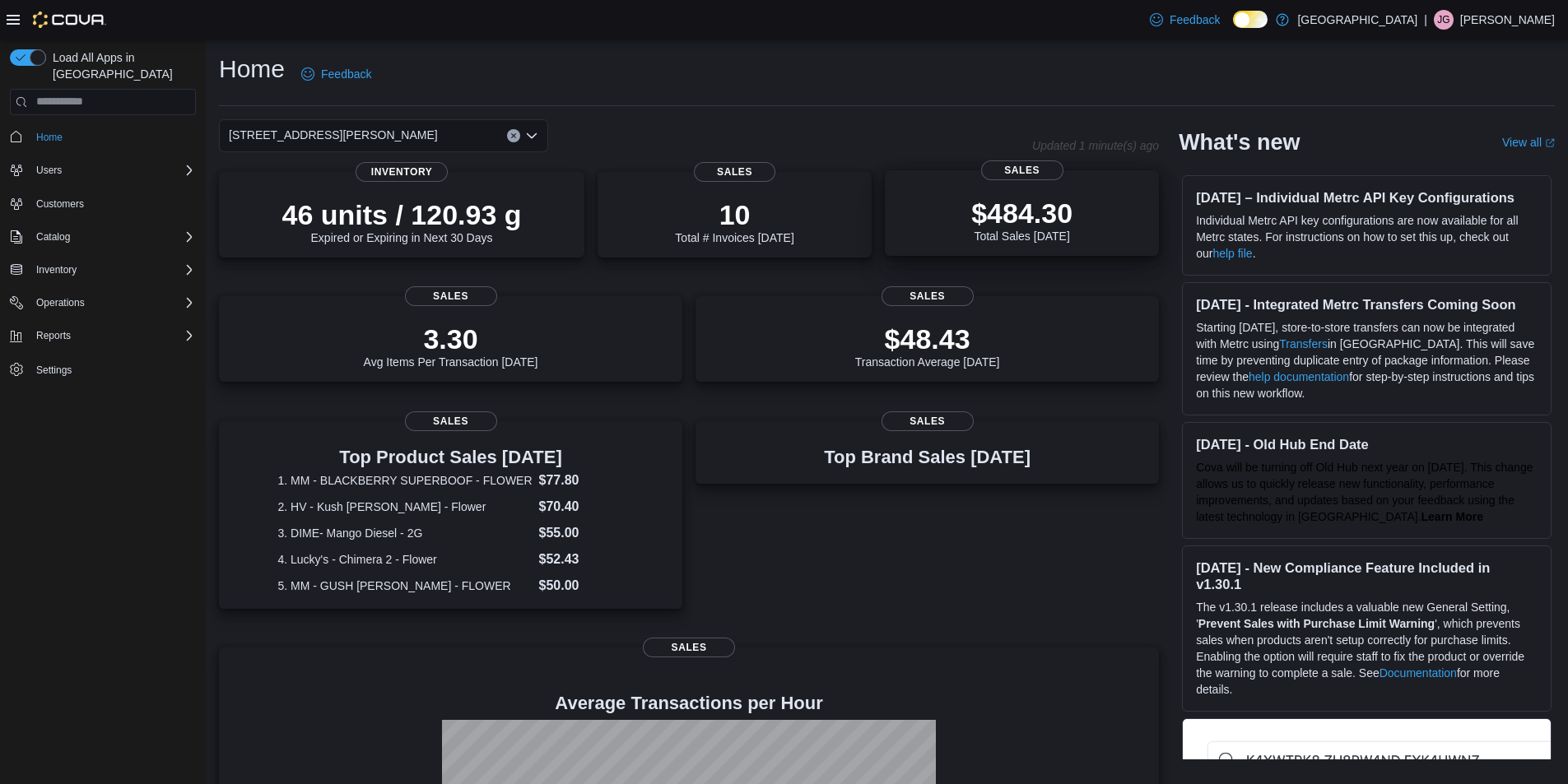
click at [1057, 224] on p "$484.30" at bounding box center [1022, 213] width 102 height 33
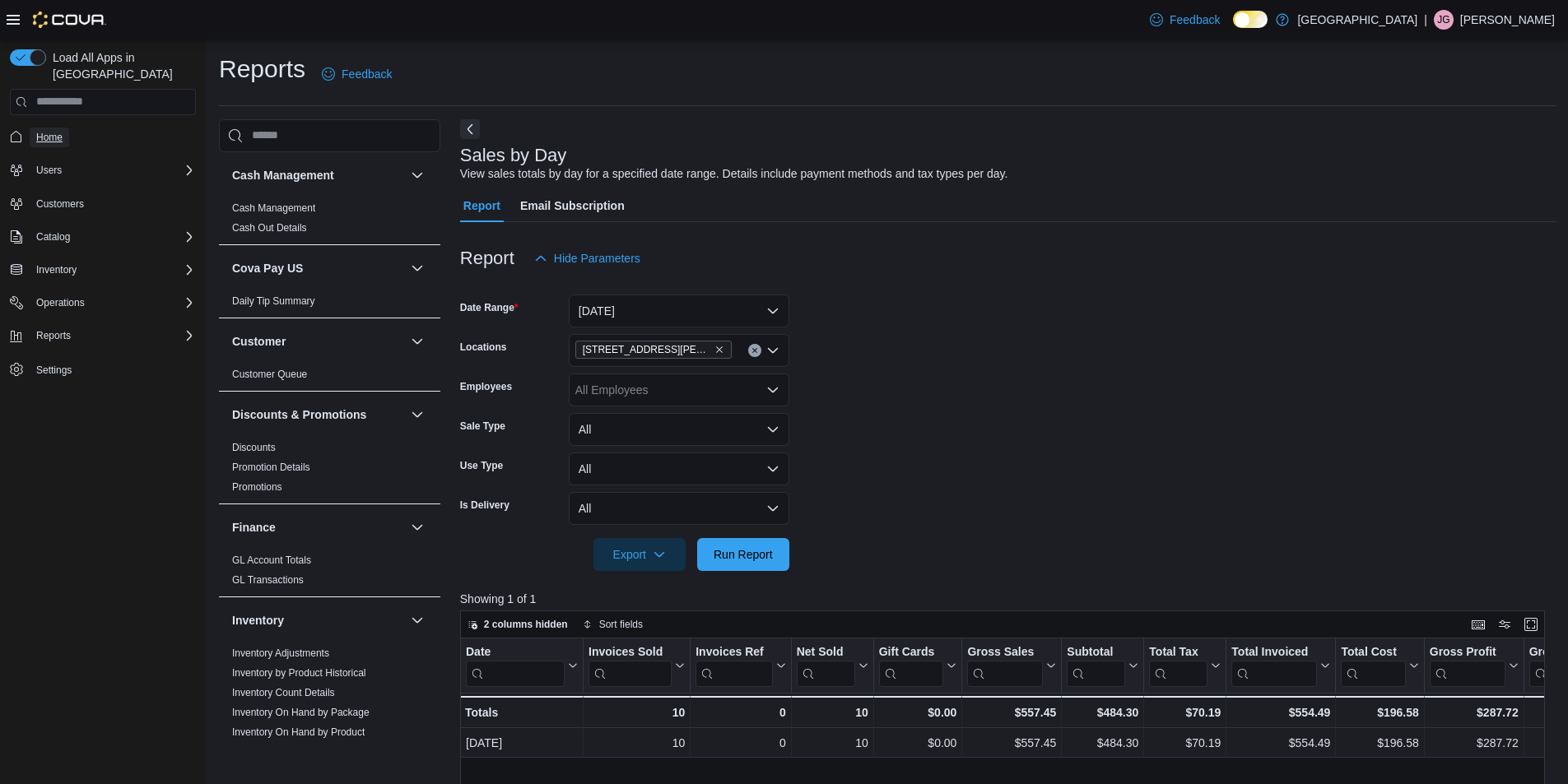
click at [54, 131] on span "Home" at bounding box center [49, 137] width 26 height 13
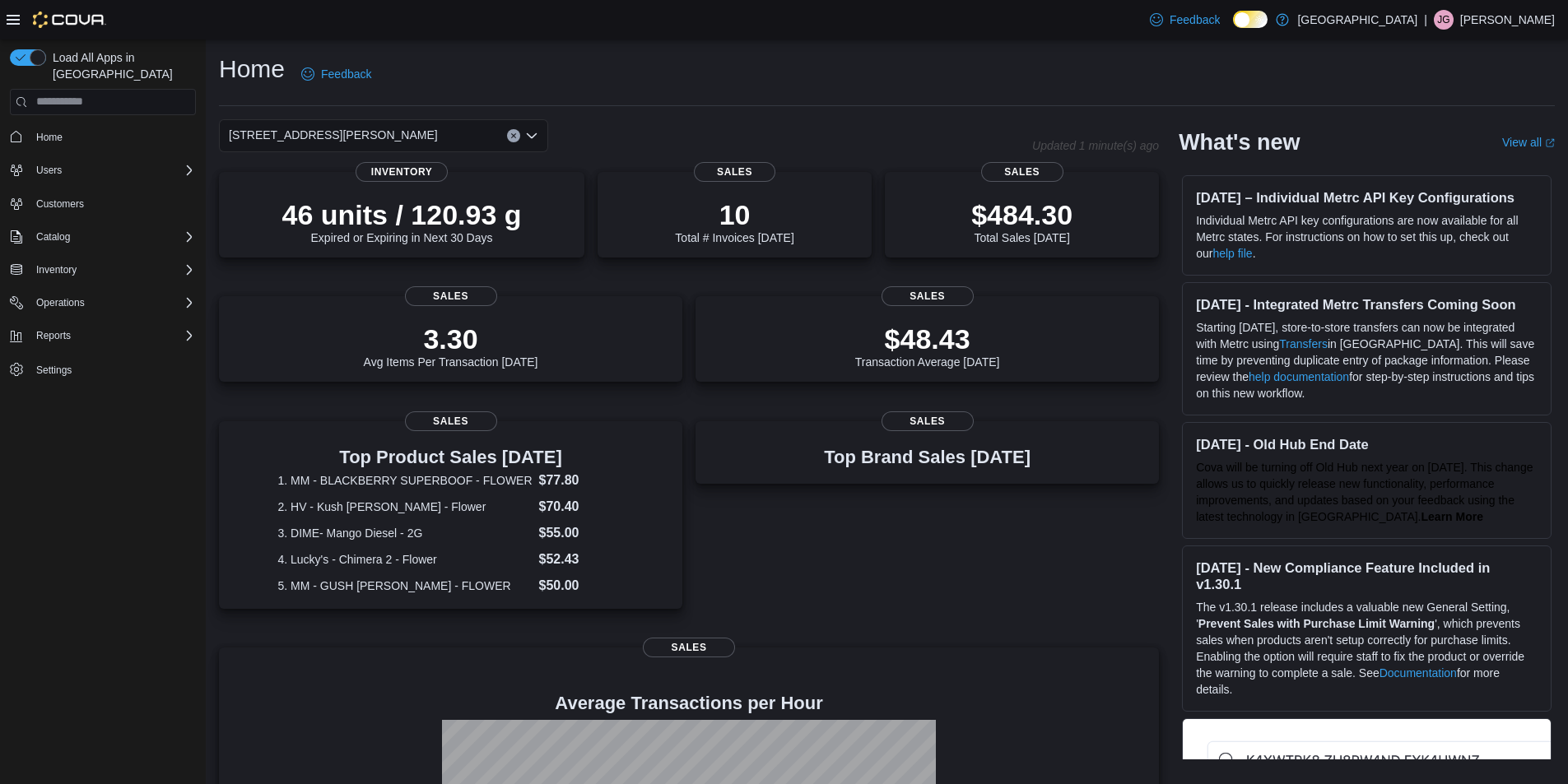
click at [531, 133] on icon "Open list of options" at bounding box center [531, 135] width 13 height 13
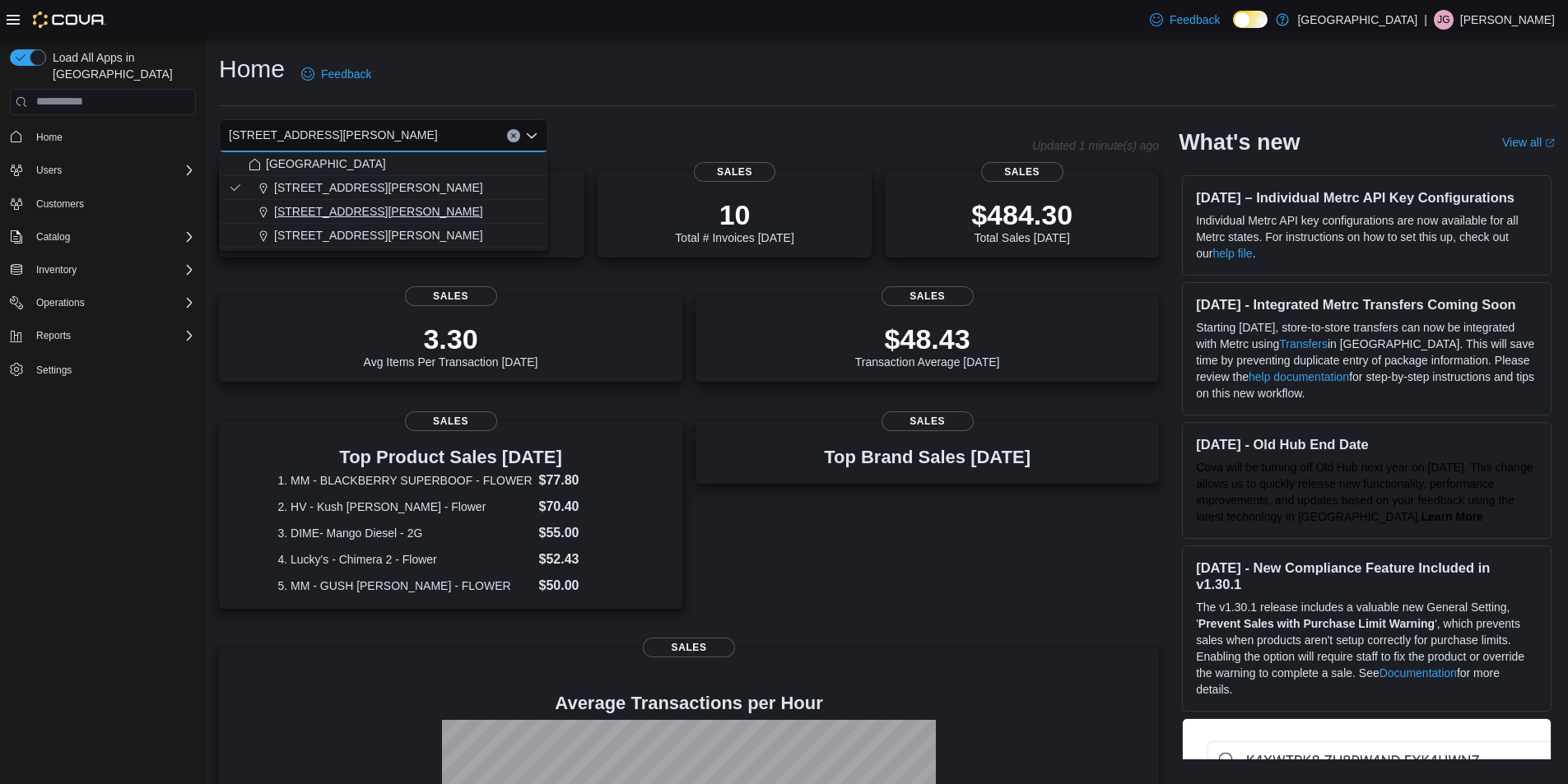
click at [324, 208] on span "200 South Solano Drive" at bounding box center [379, 211] width 209 height 17
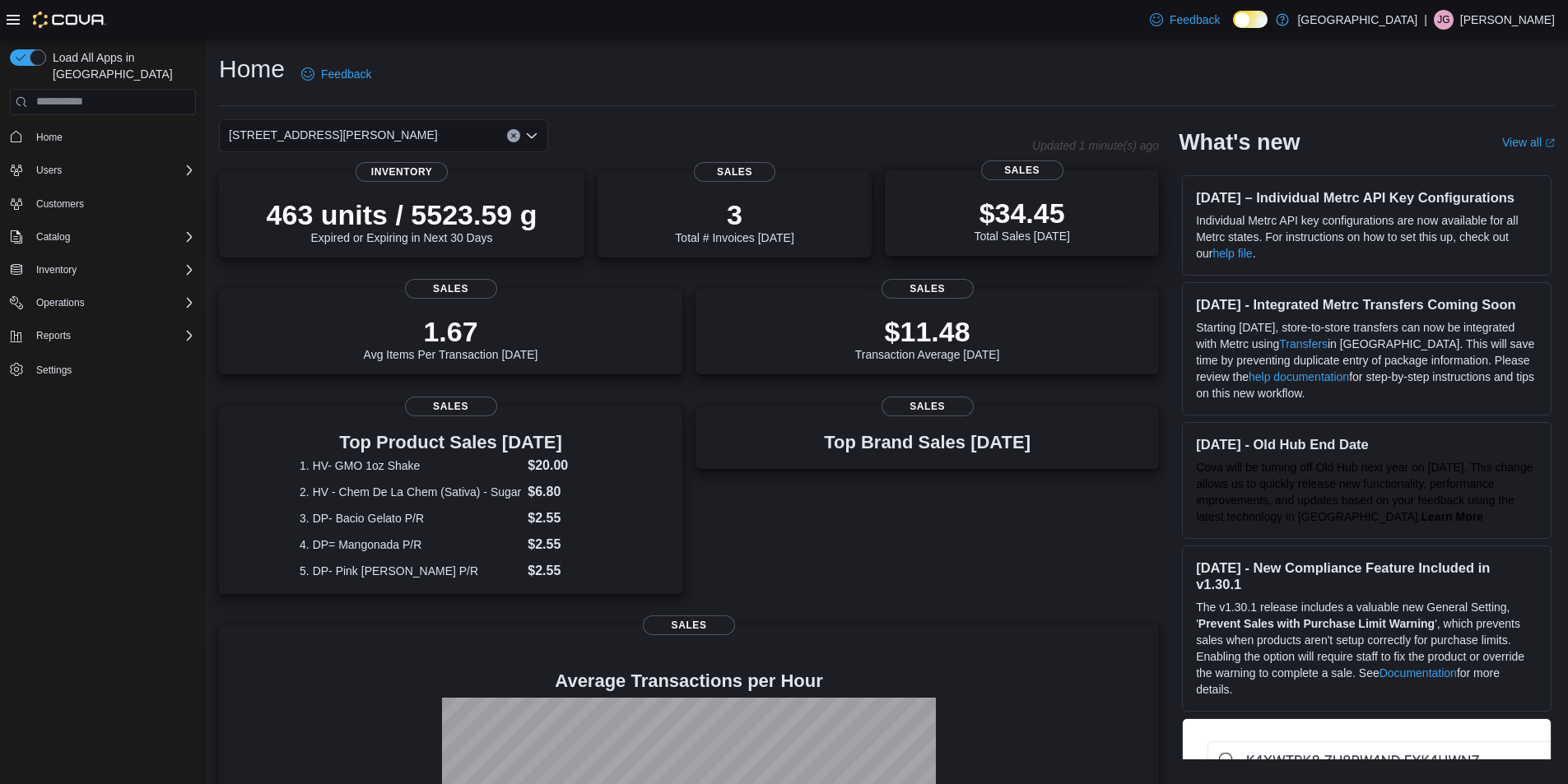
click at [1038, 213] on p "$34.45" at bounding box center [1021, 213] width 96 height 33
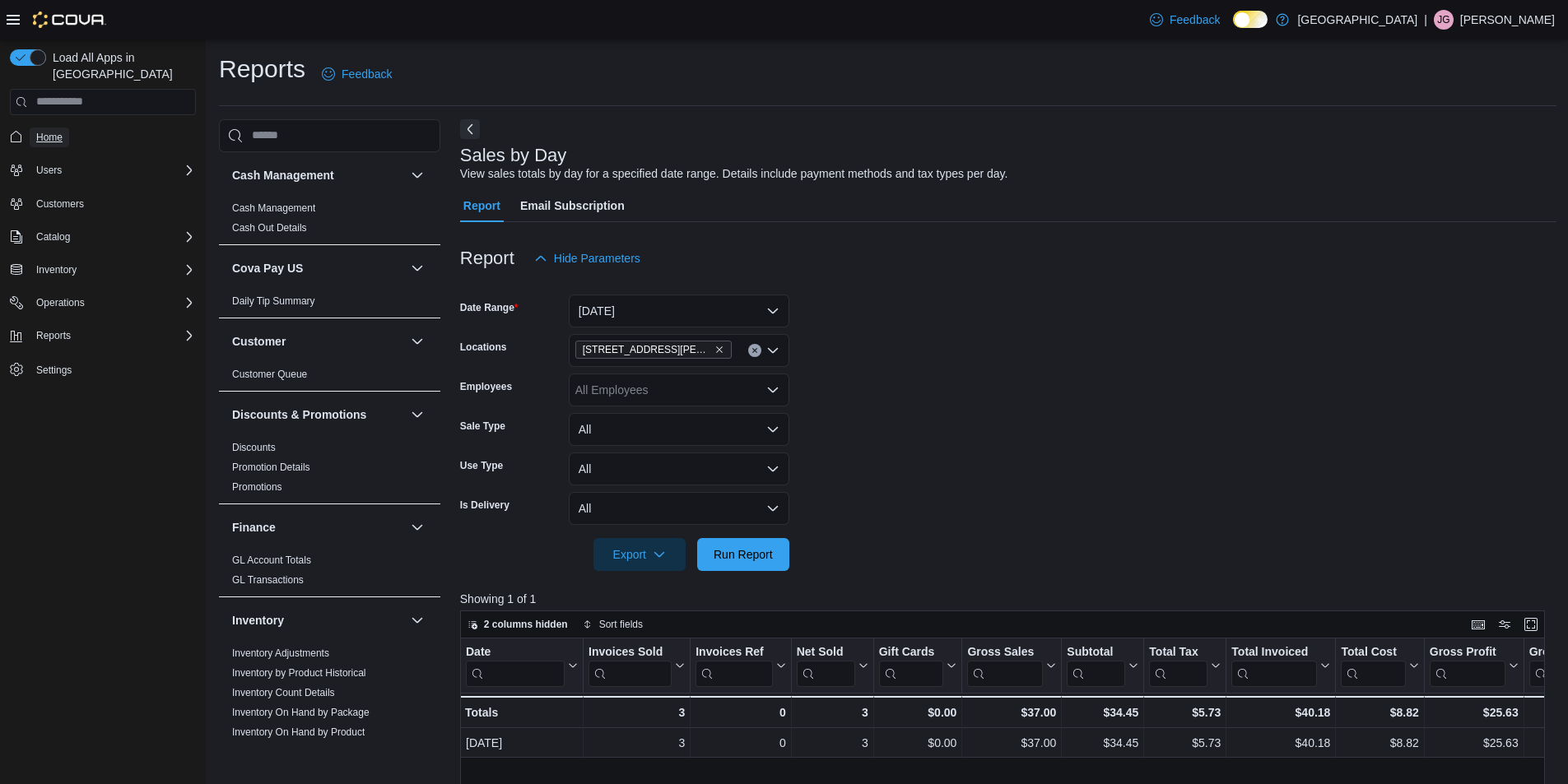
click at [45, 131] on span "Home" at bounding box center [49, 137] width 26 height 13
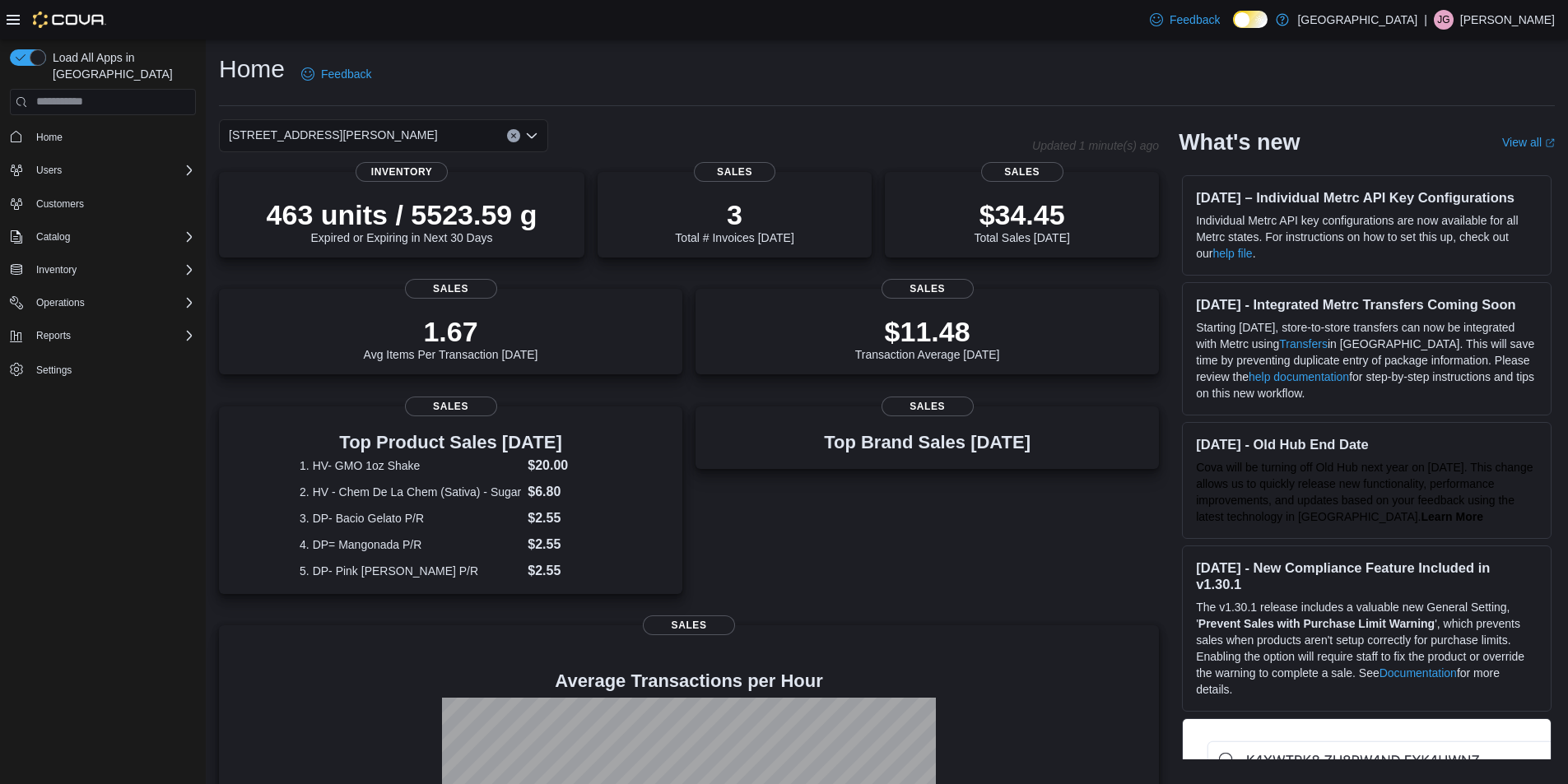
click at [531, 131] on icon "Open list of options" at bounding box center [531, 135] width 13 height 13
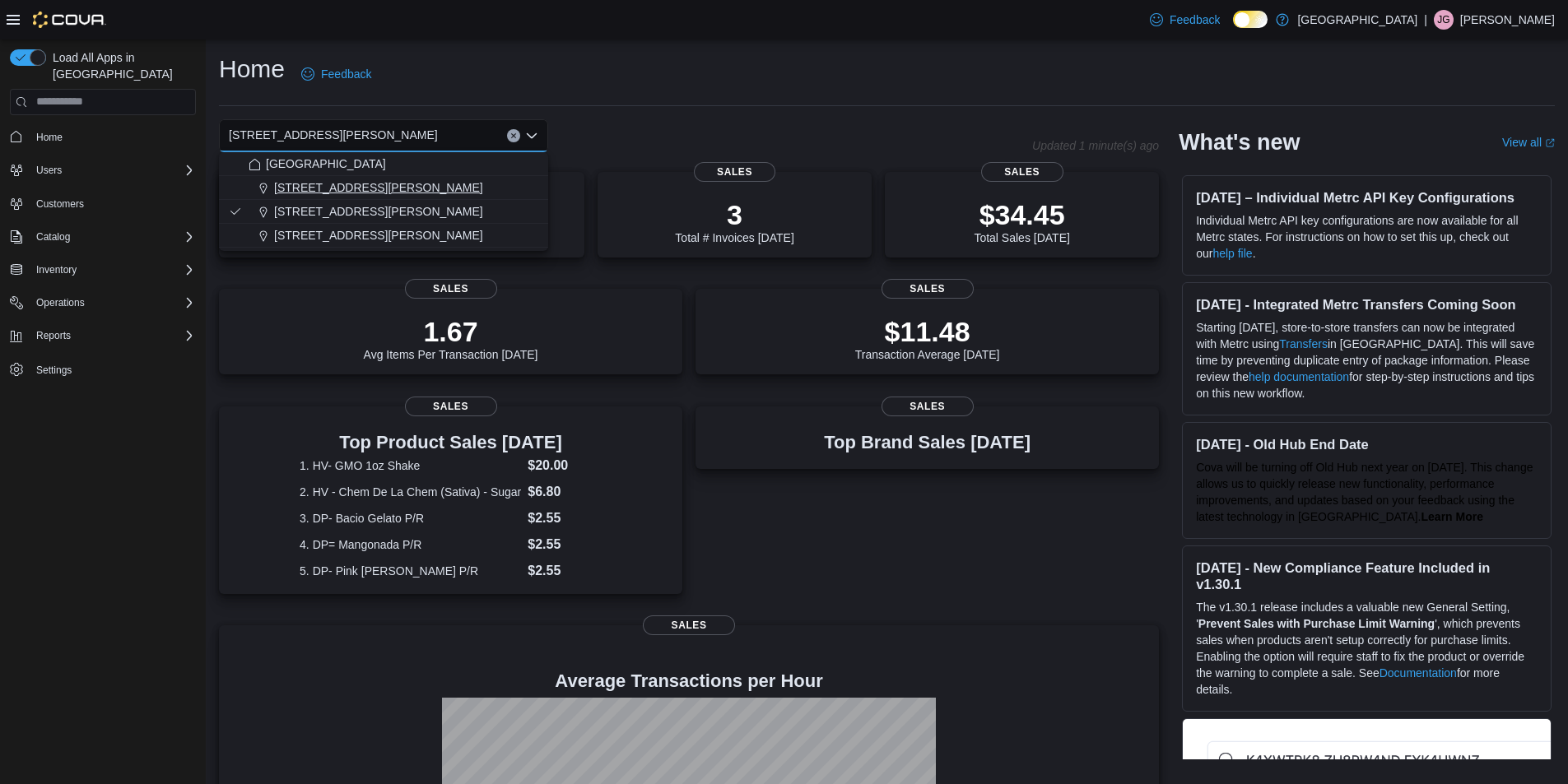
click at [353, 188] on span "[STREET_ADDRESS][PERSON_NAME]" at bounding box center [379, 187] width 209 height 17
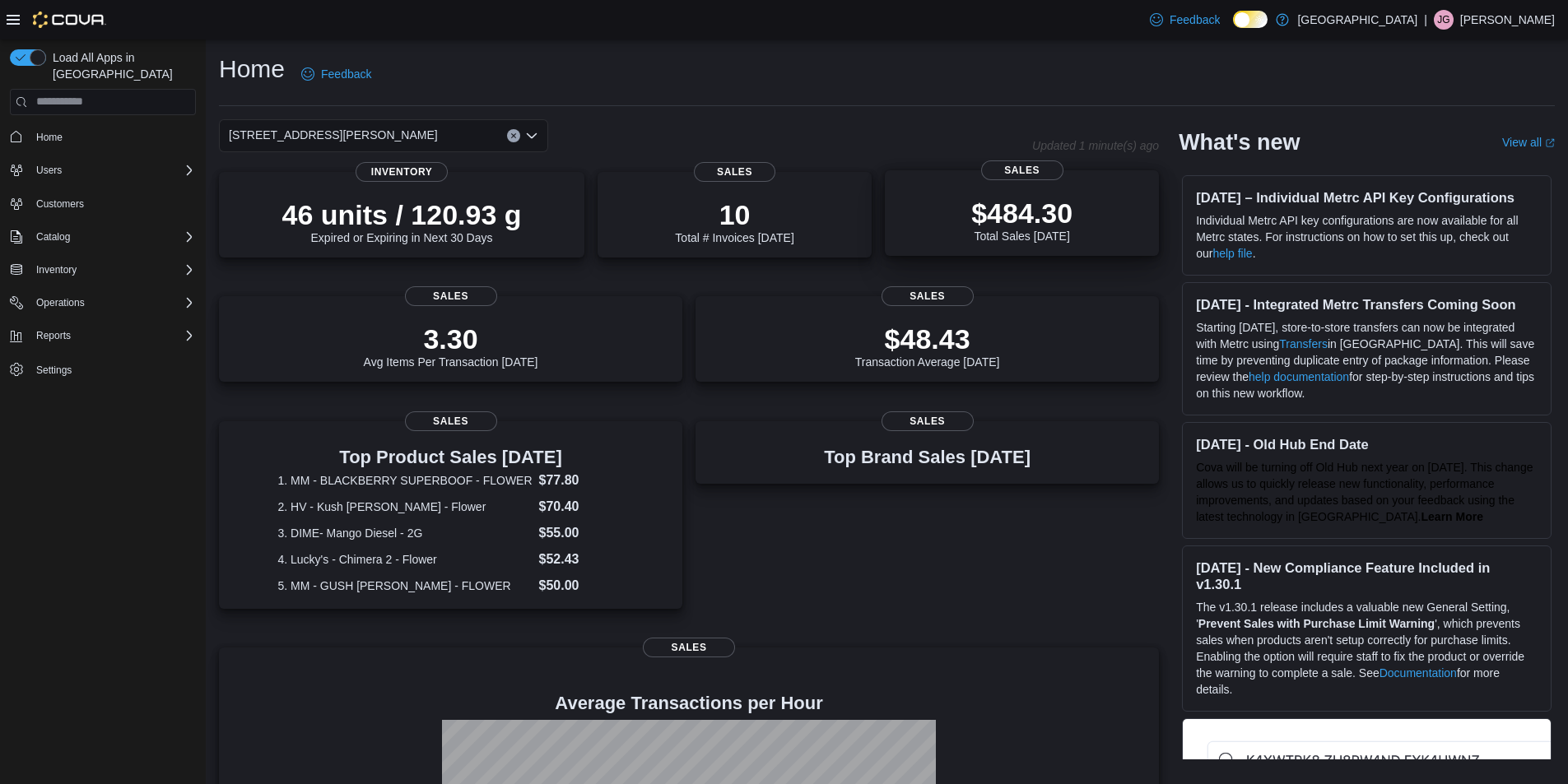
click at [1054, 218] on p "$484.30" at bounding box center [1022, 213] width 102 height 33
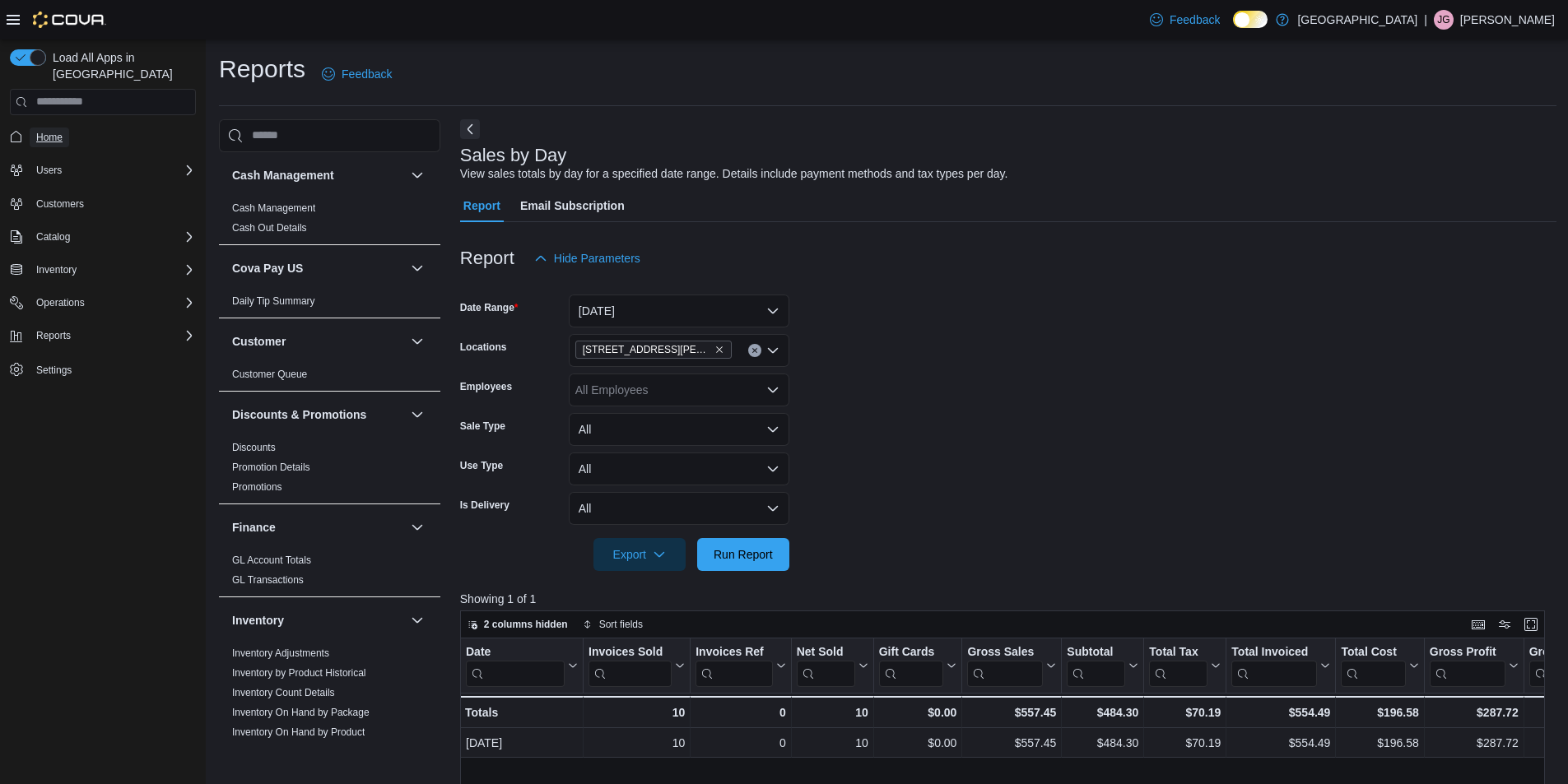
click at [53, 131] on span "Home" at bounding box center [49, 137] width 26 height 13
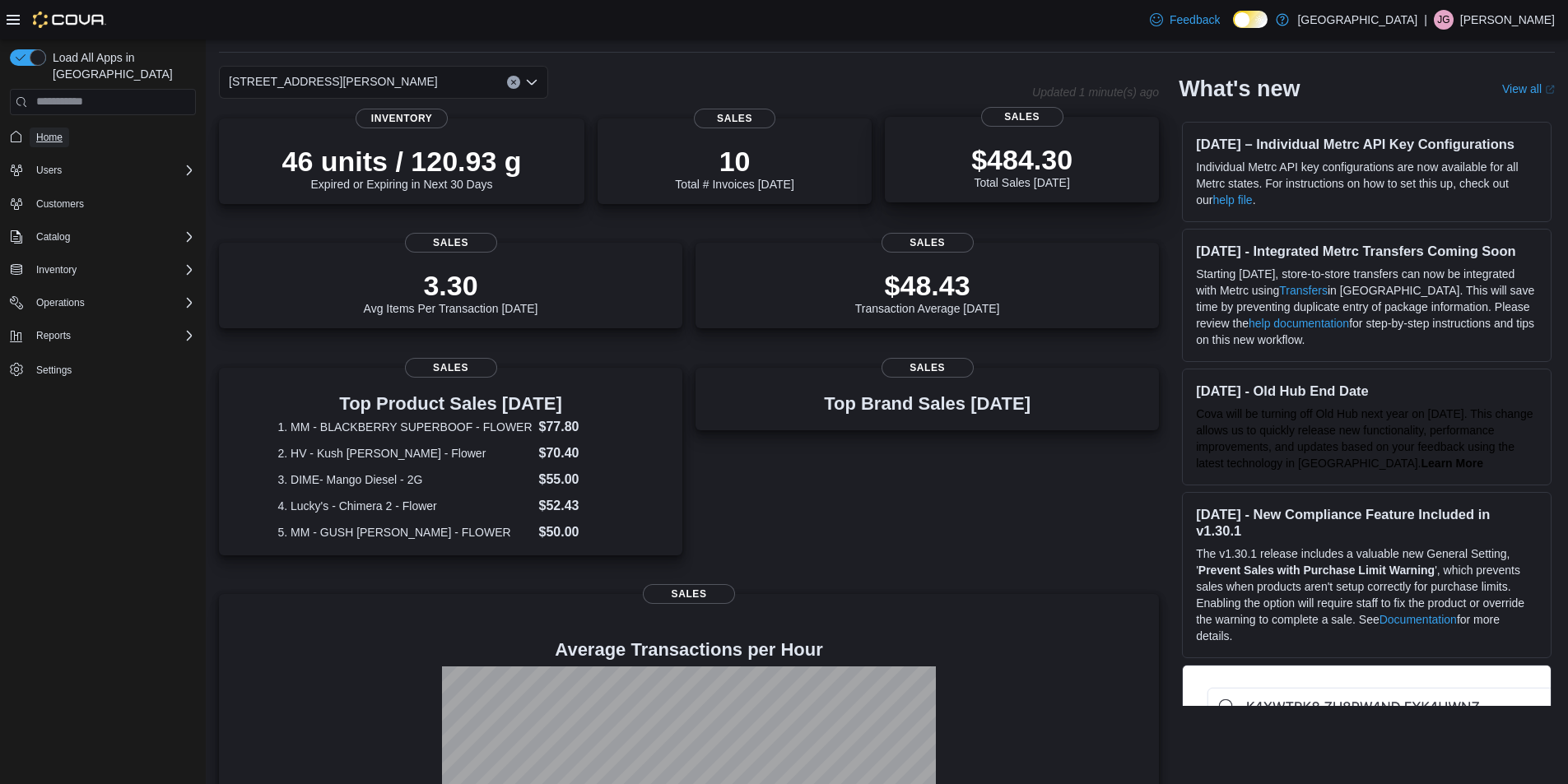
scroll to position [82, 0]
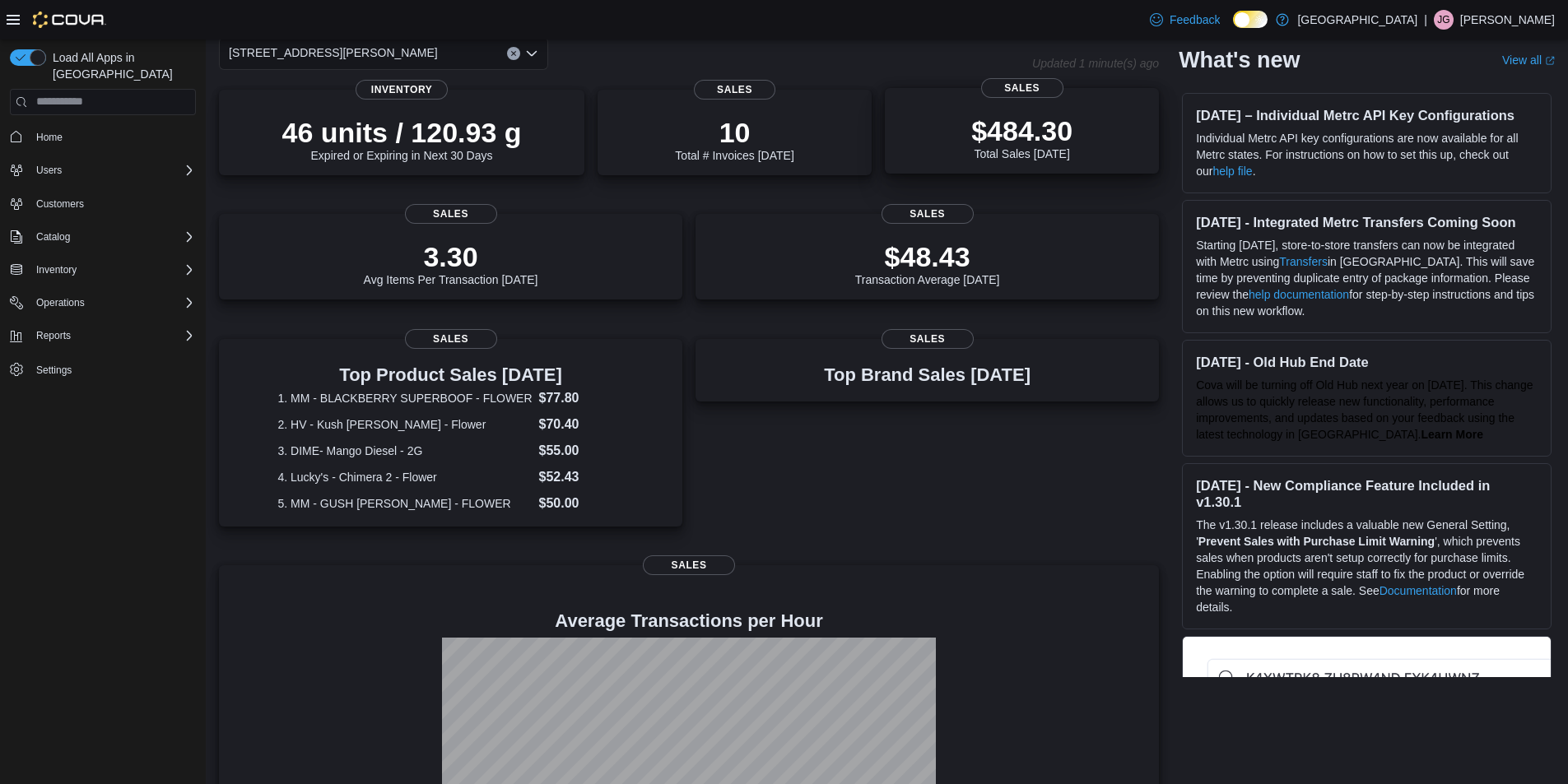
click at [1010, 142] on p "$484.30" at bounding box center [1022, 131] width 102 height 33
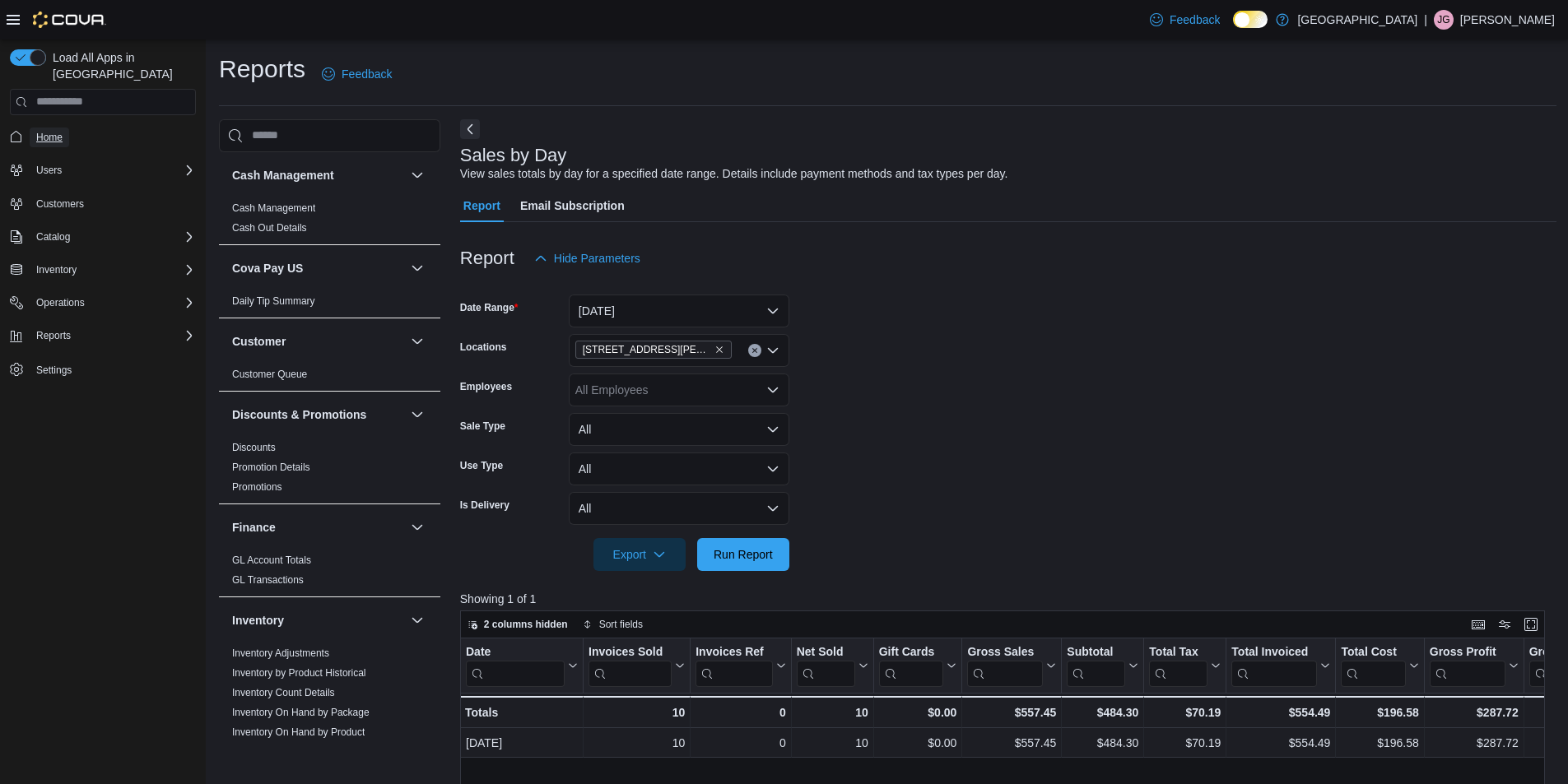
click at [55, 131] on span "Home" at bounding box center [49, 137] width 26 height 13
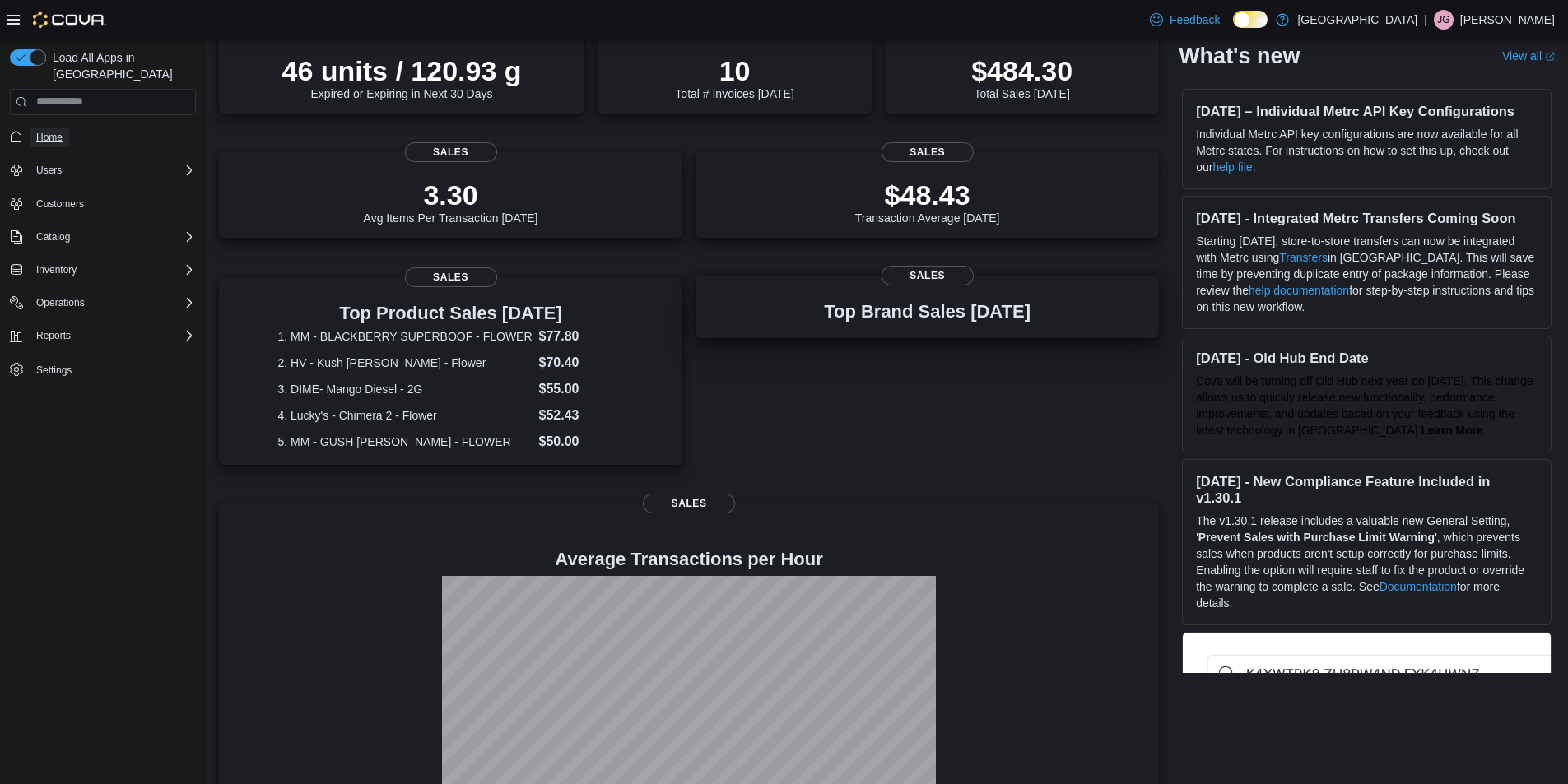
scroll to position [117, 0]
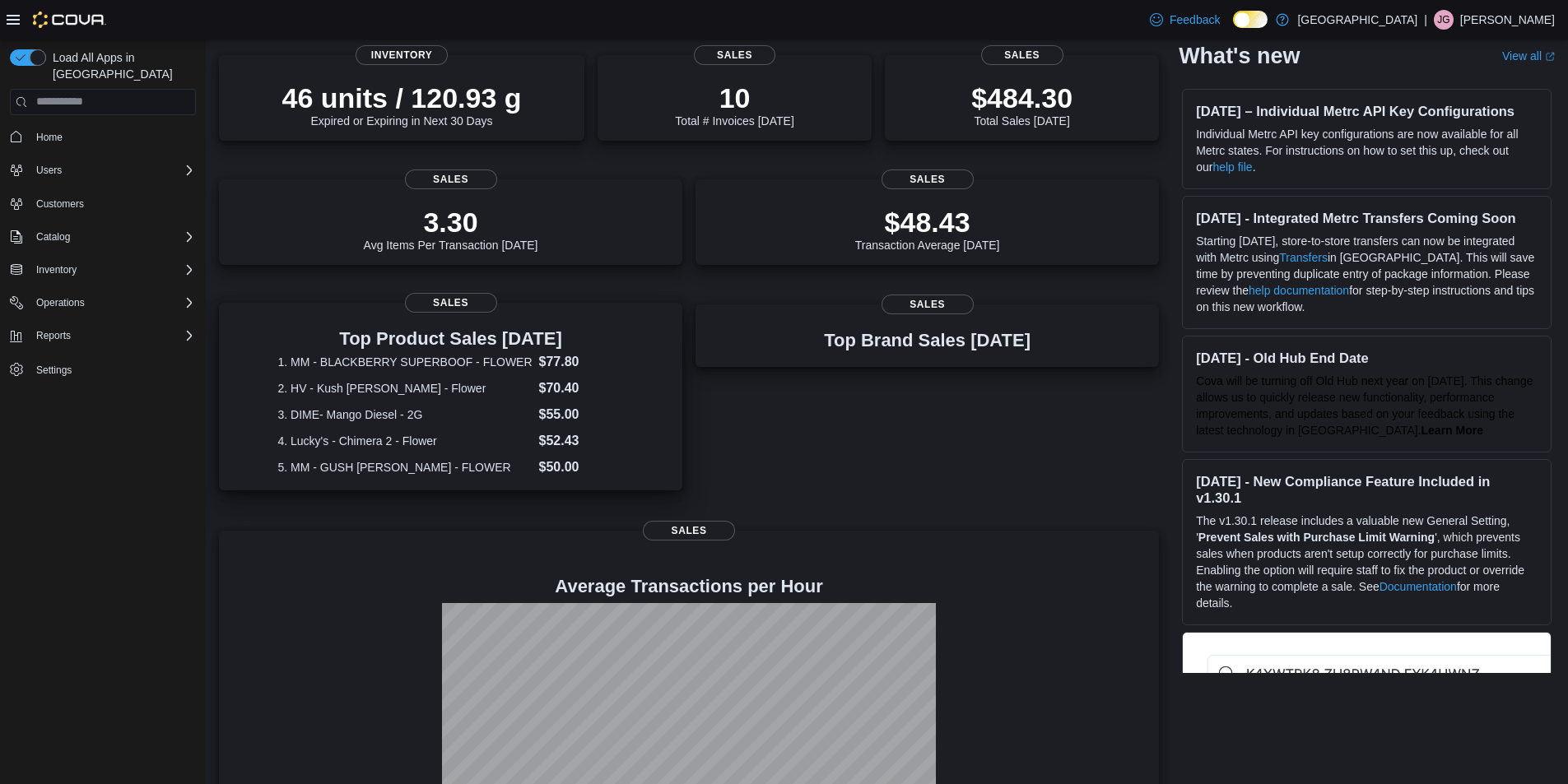
click at [624, 378] on dd "$70.40" at bounding box center [581, 388] width 85 height 20
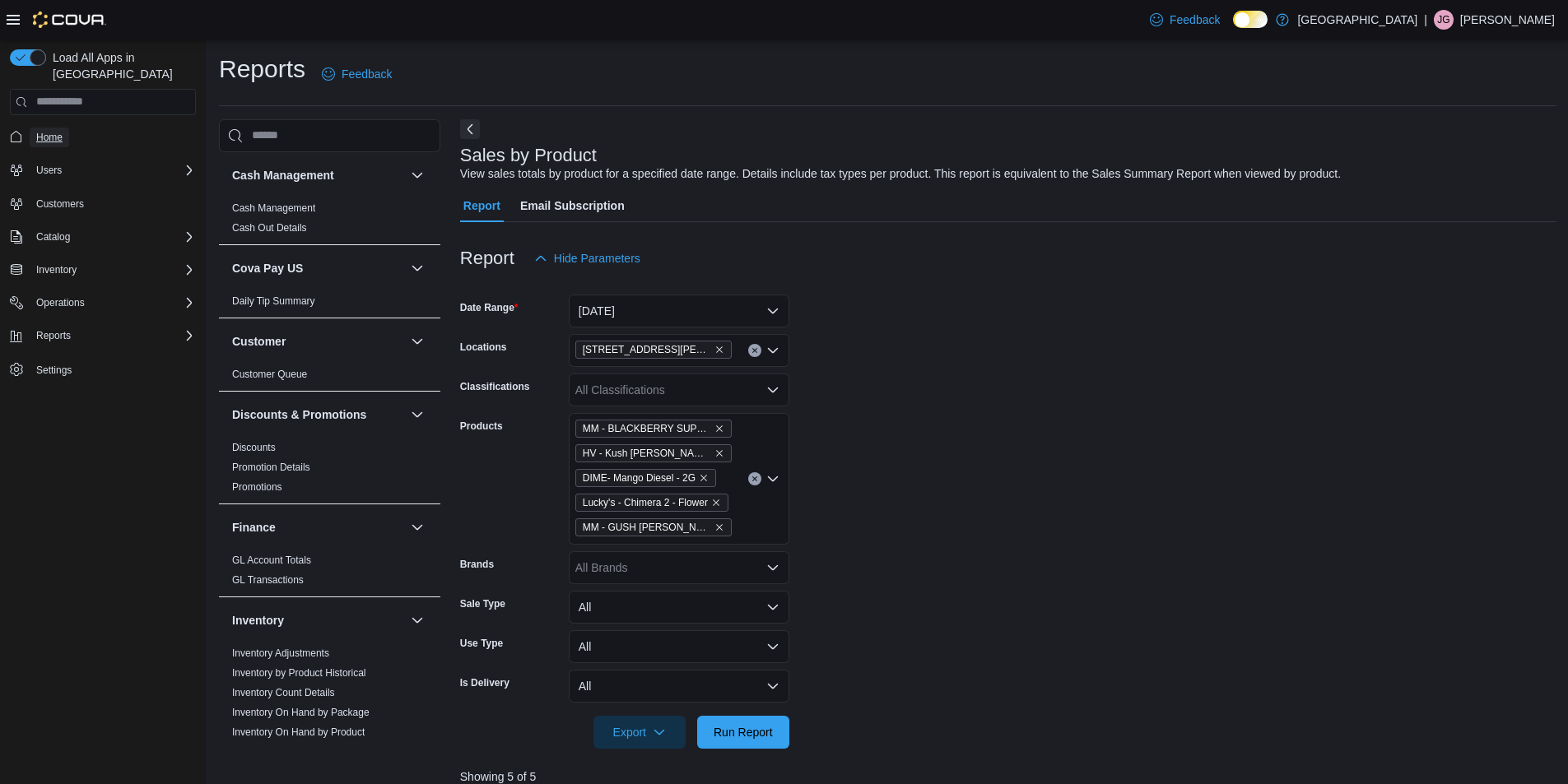
click at [49, 131] on span "Home" at bounding box center [49, 137] width 26 height 13
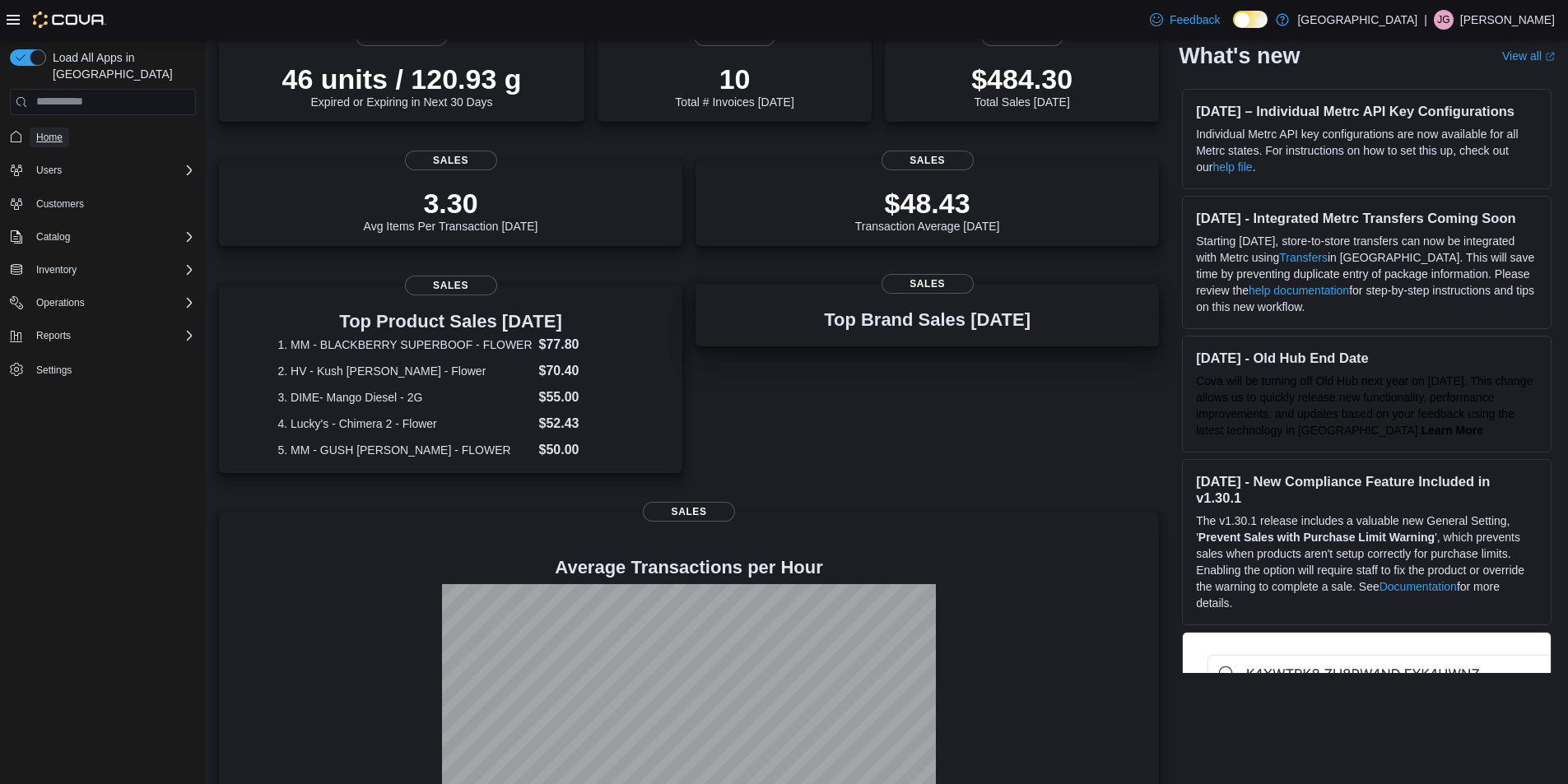
scroll to position [199, 0]
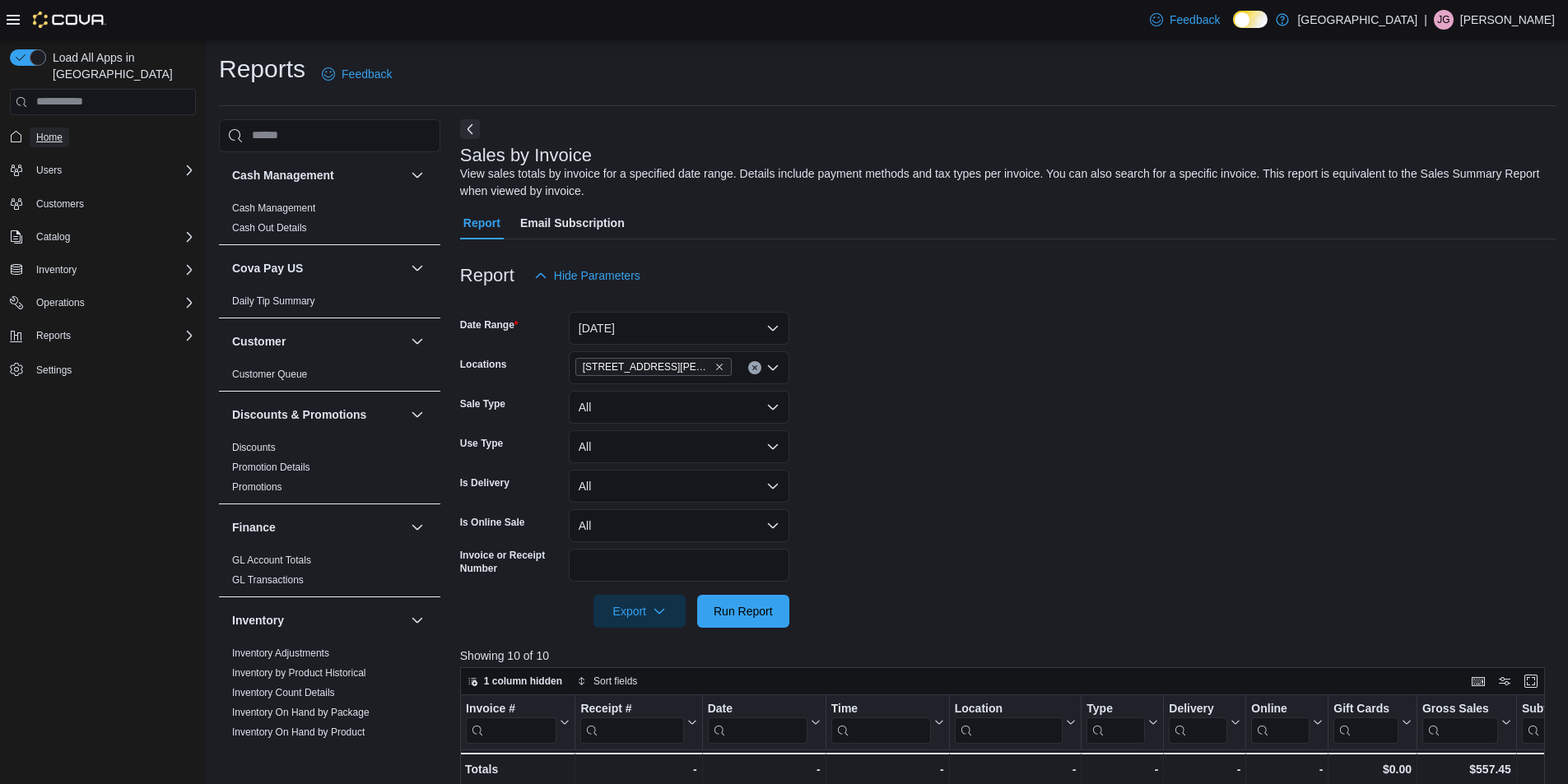
click at [53, 131] on span "Home" at bounding box center [49, 137] width 26 height 13
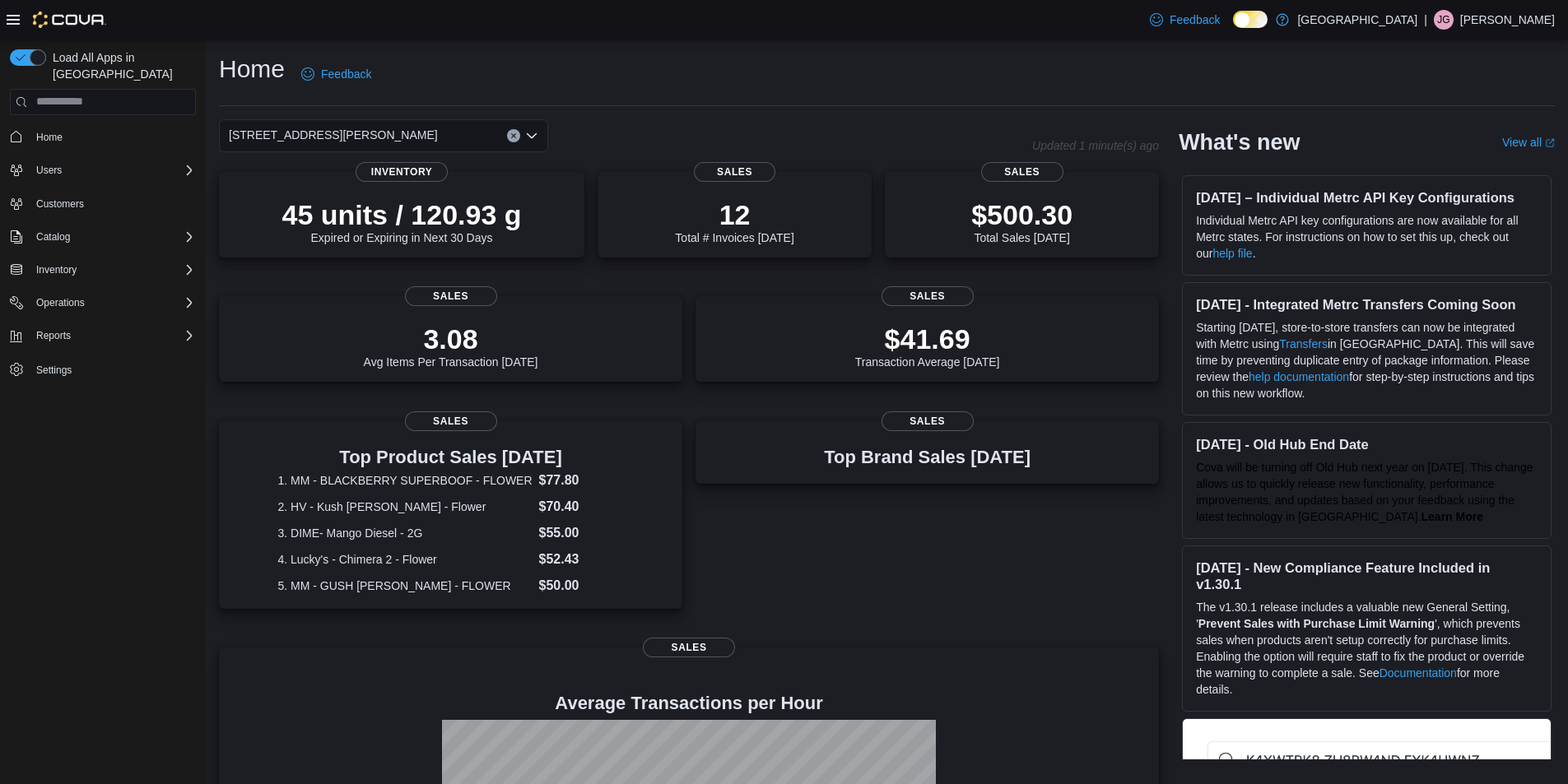
click at [515, 133] on icon "Clear input" at bounding box center [513, 135] width 4 height 4
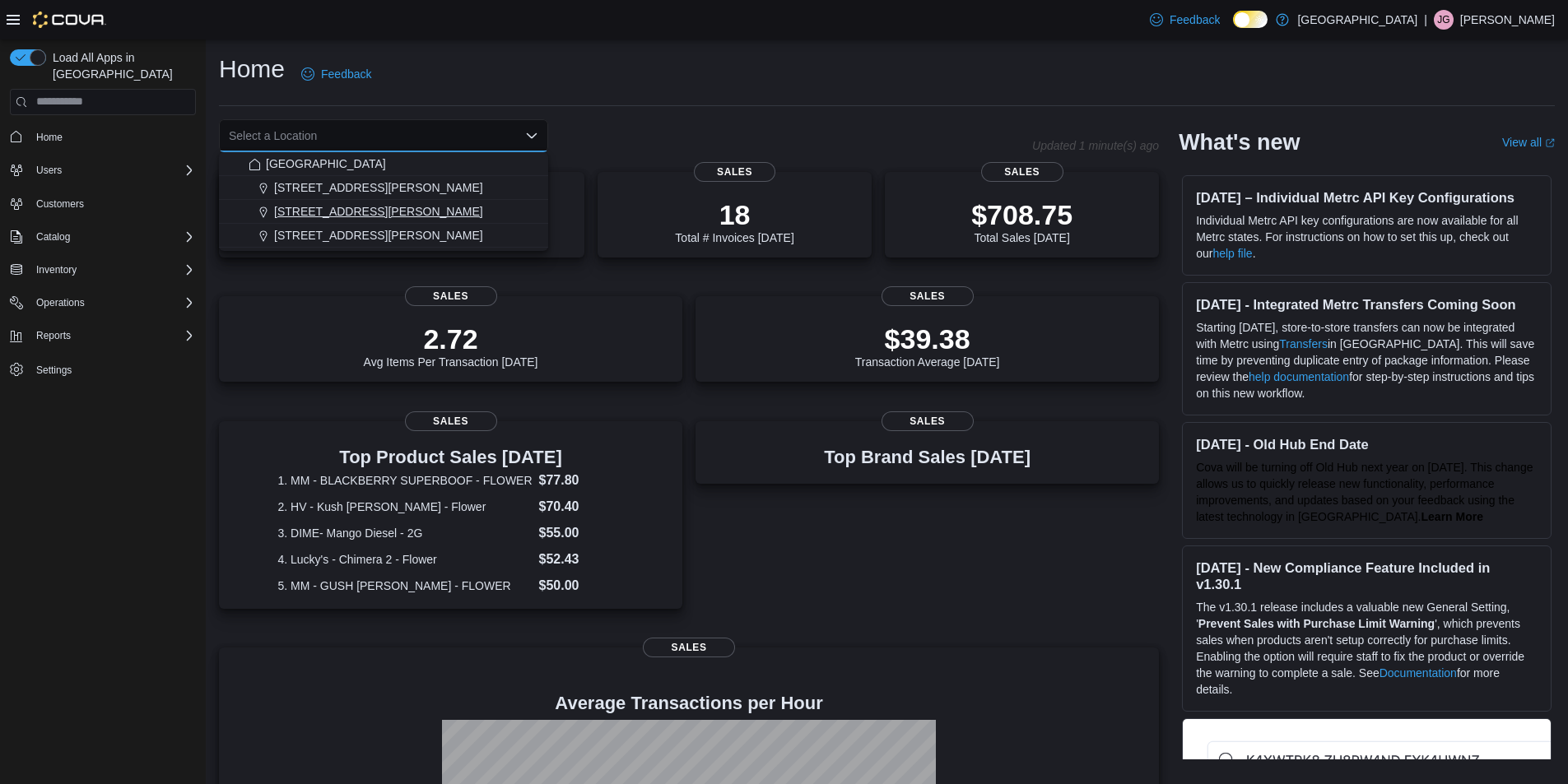
click at [376, 206] on span "200 South Solano Drive" at bounding box center [379, 211] width 209 height 17
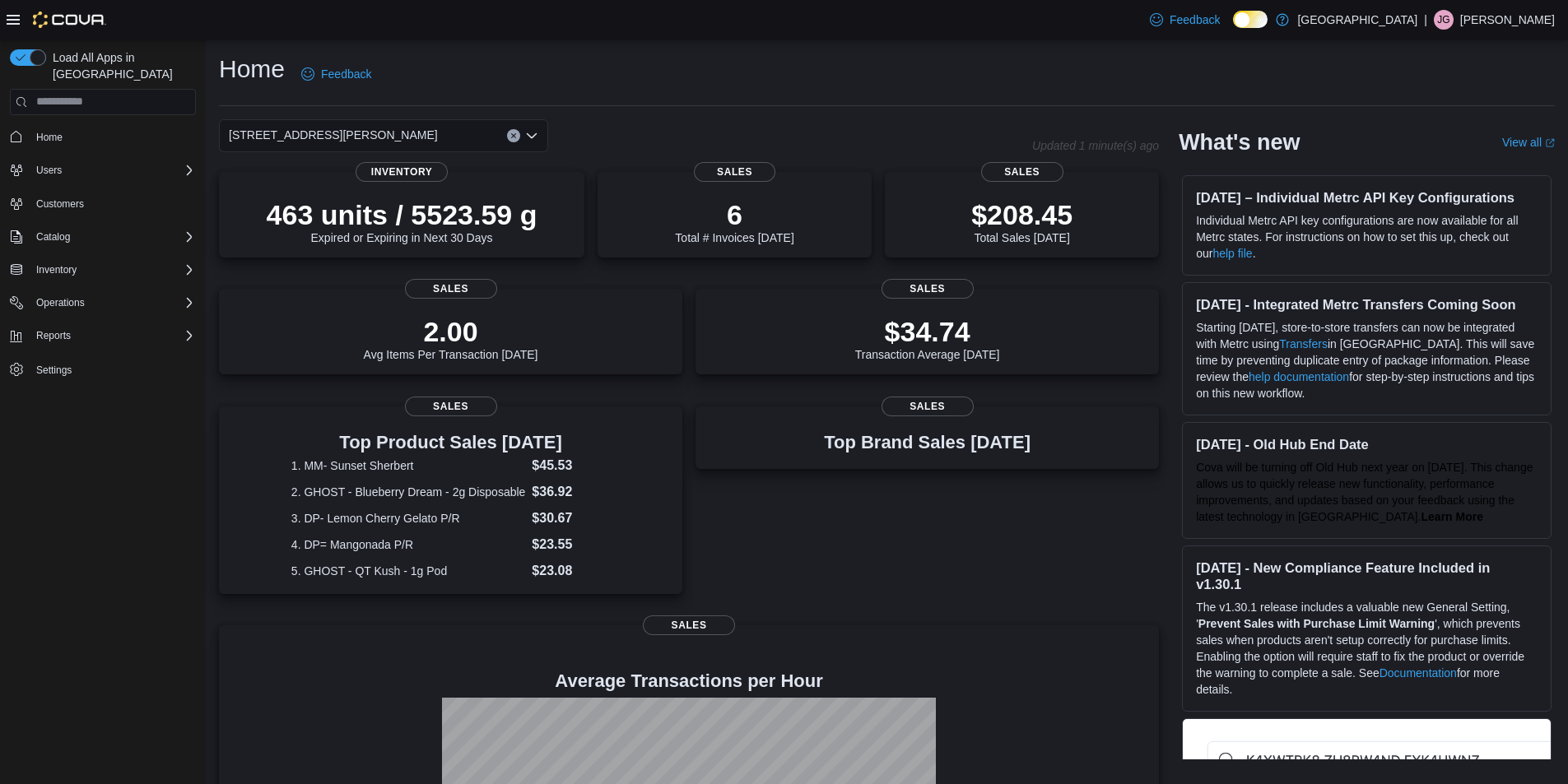
click at [516, 134] on icon "Clear input" at bounding box center [514, 136] width 7 height 7
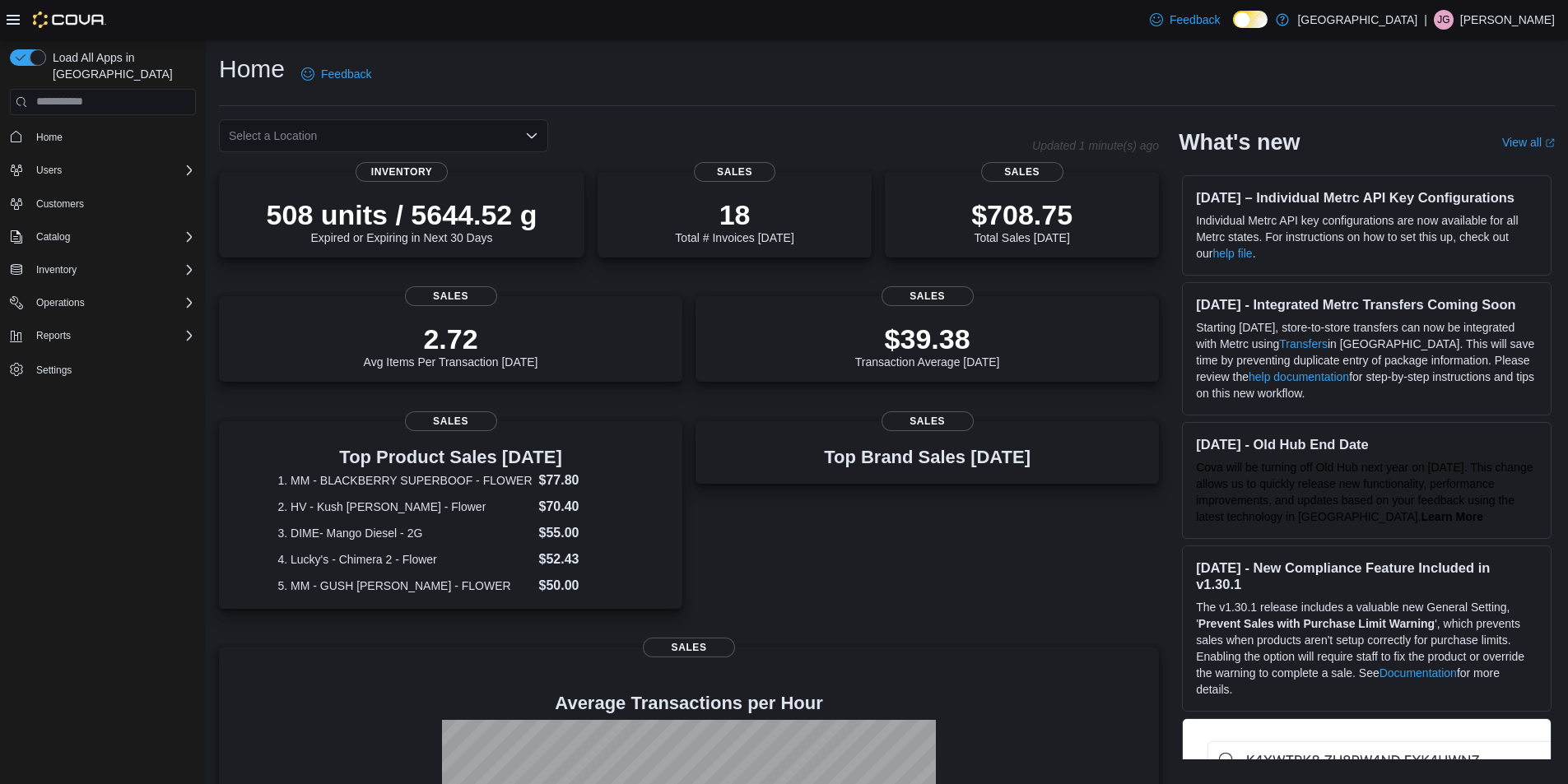
click at [603, 73] on div "Home Feedback" at bounding box center [887, 74] width 1336 height 43
click at [1129, 218] on div "$708.75 Total Sales Today" at bounding box center [1022, 216] width 248 height 53
